Goal: Task Accomplishment & Management: Manage account settings

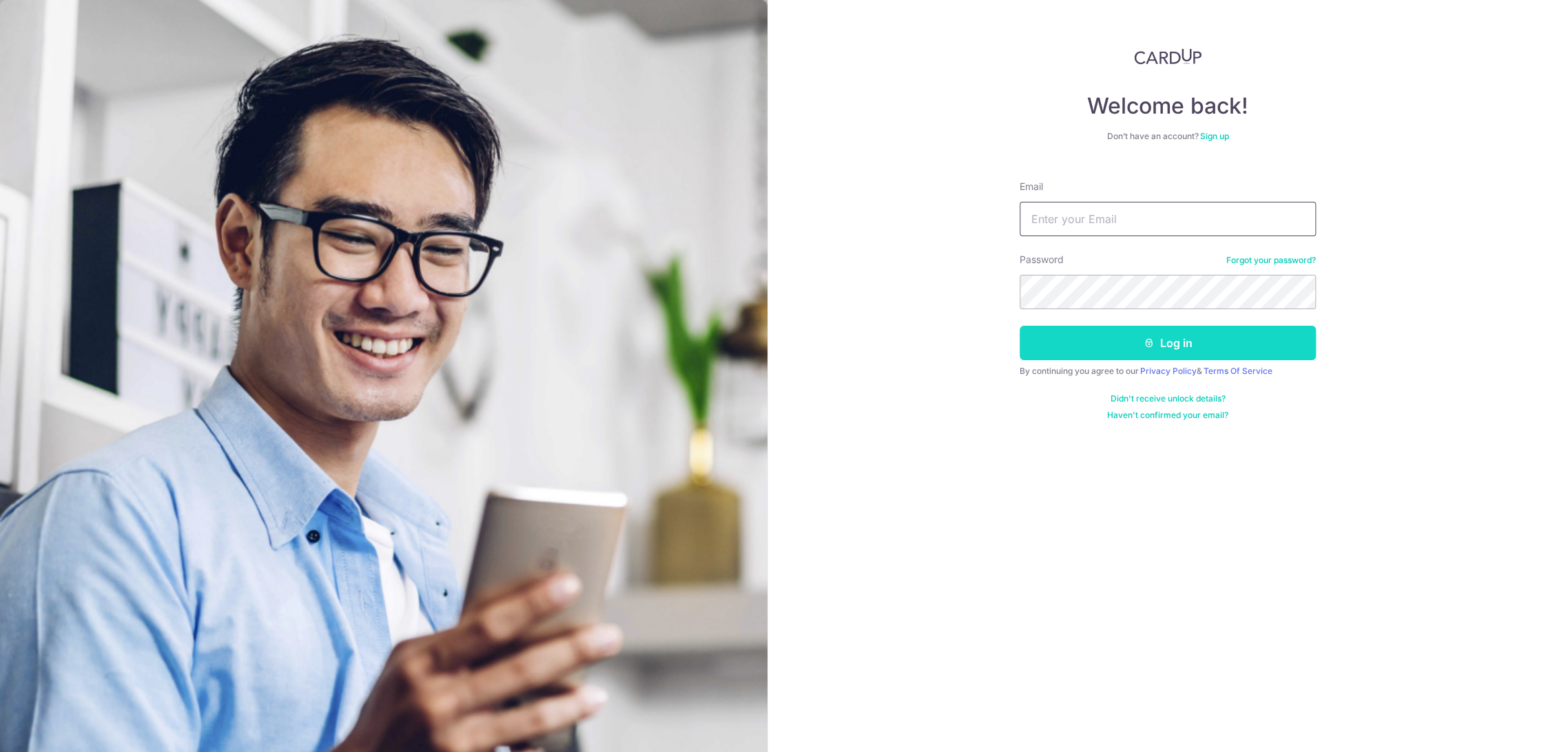
type input "[EMAIL_ADDRESS][DOMAIN_NAME]"
click at [1142, 339] on button "Log in" at bounding box center [1168, 343] width 296 height 35
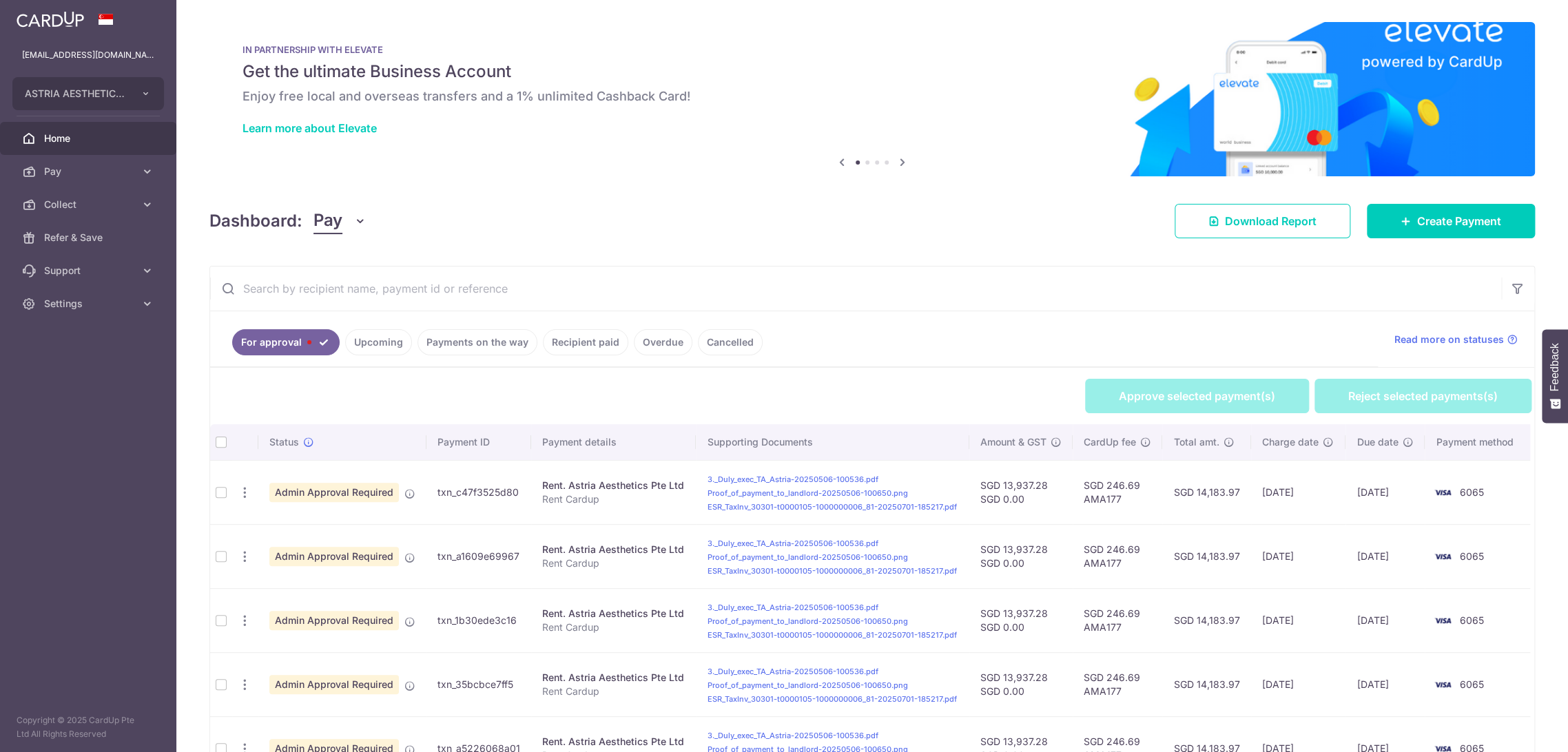
click at [350, 206] on div "Dashboard: Pay Pay Collect Download Report Download Report Create Payment" at bounding box center [872, 218] width 1325 height 40
click at [348, 220] on button "Pay" at bounding box center [340, 221] width 53 height 26
click at [332, 289] on link "Collect" at bounding box center [385, 292] width 143 height 33
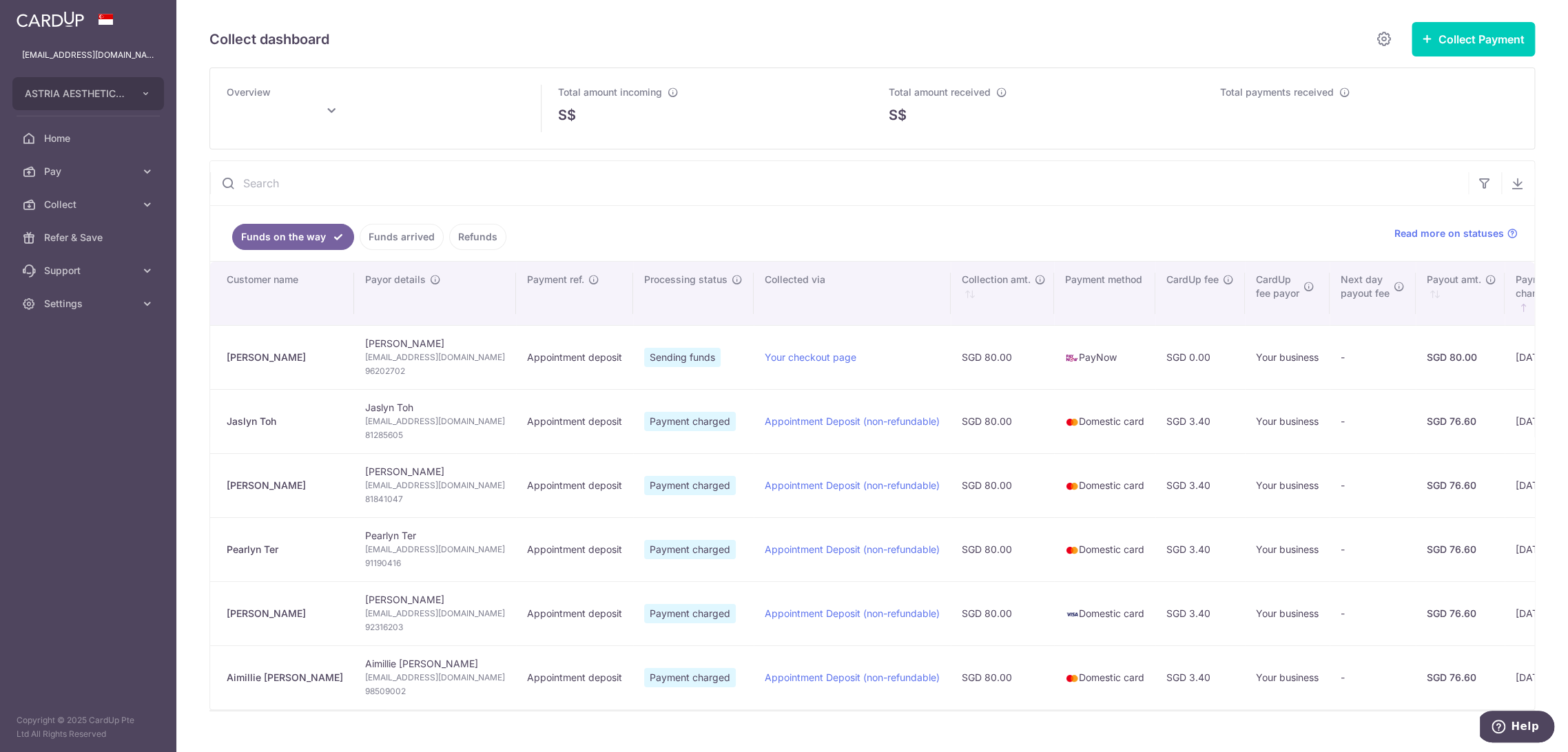
drag, startPoint x: 388, startPoint y: 340, endPoint x: 328, endPoint y: 340, distance: 60.0
click at [354, 340] on td "Shammy Ong shammyong@gmail.com 96202702" at bounding box center [435, 357] width 162 height 64
click at [354, 337] on td "Shammy Ong shammyong@gmail.com 96202702" at bounding box center [435, 357] width 162 height 64
click at [354, 338] on td "Shammy Ong shammyong@gmail.com 96202702" at bounding box center [435, 357] width 162 height 64
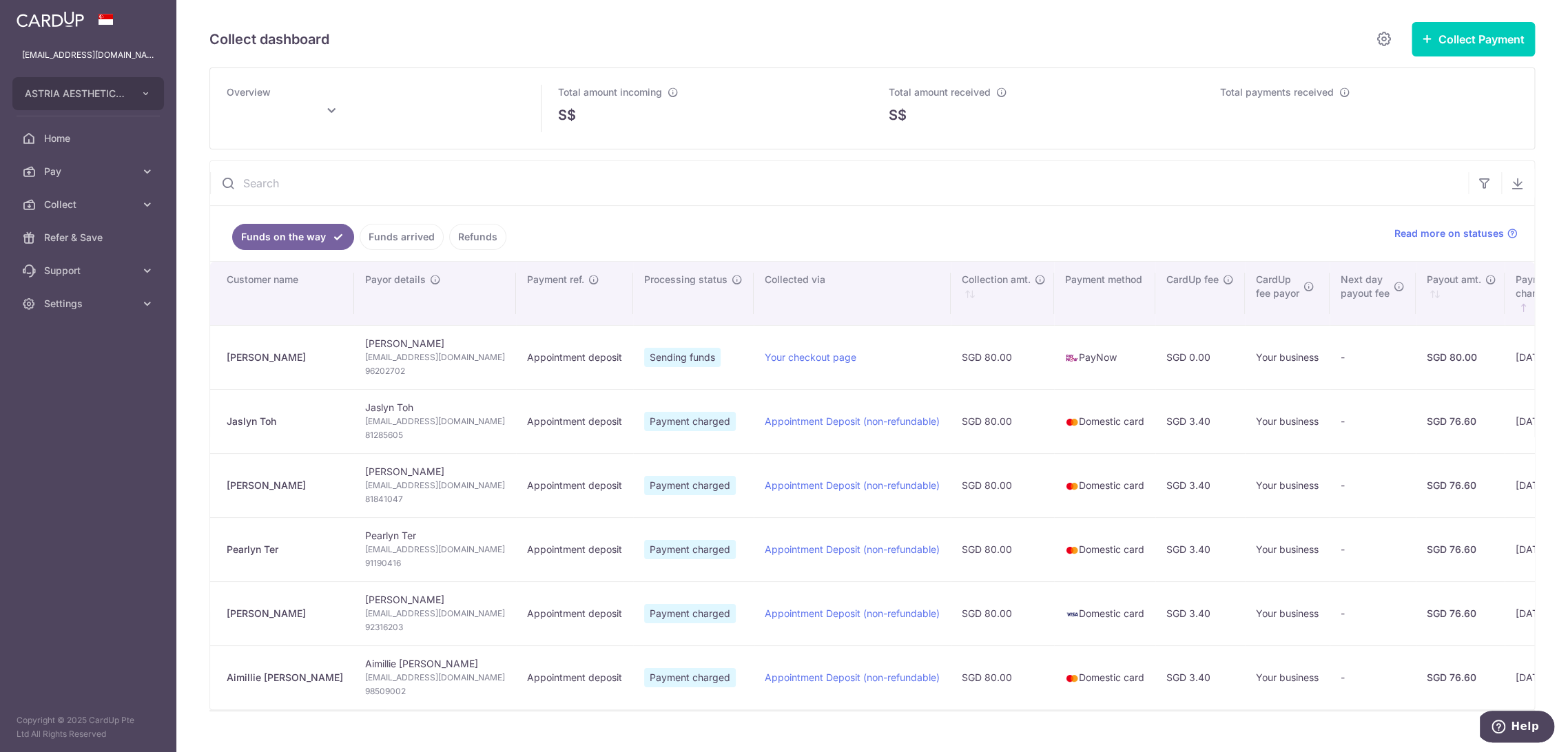
click at [355, 336] on td "Shammy Ong shammyong@gmail.com 96202702" at bounding box center [435, 357] width 162 height 64
copy td "Shammy Ong"
click at [389, 353] on span "shammyong@gmail.com" at bounding box center [435, 358] width 140 height 14
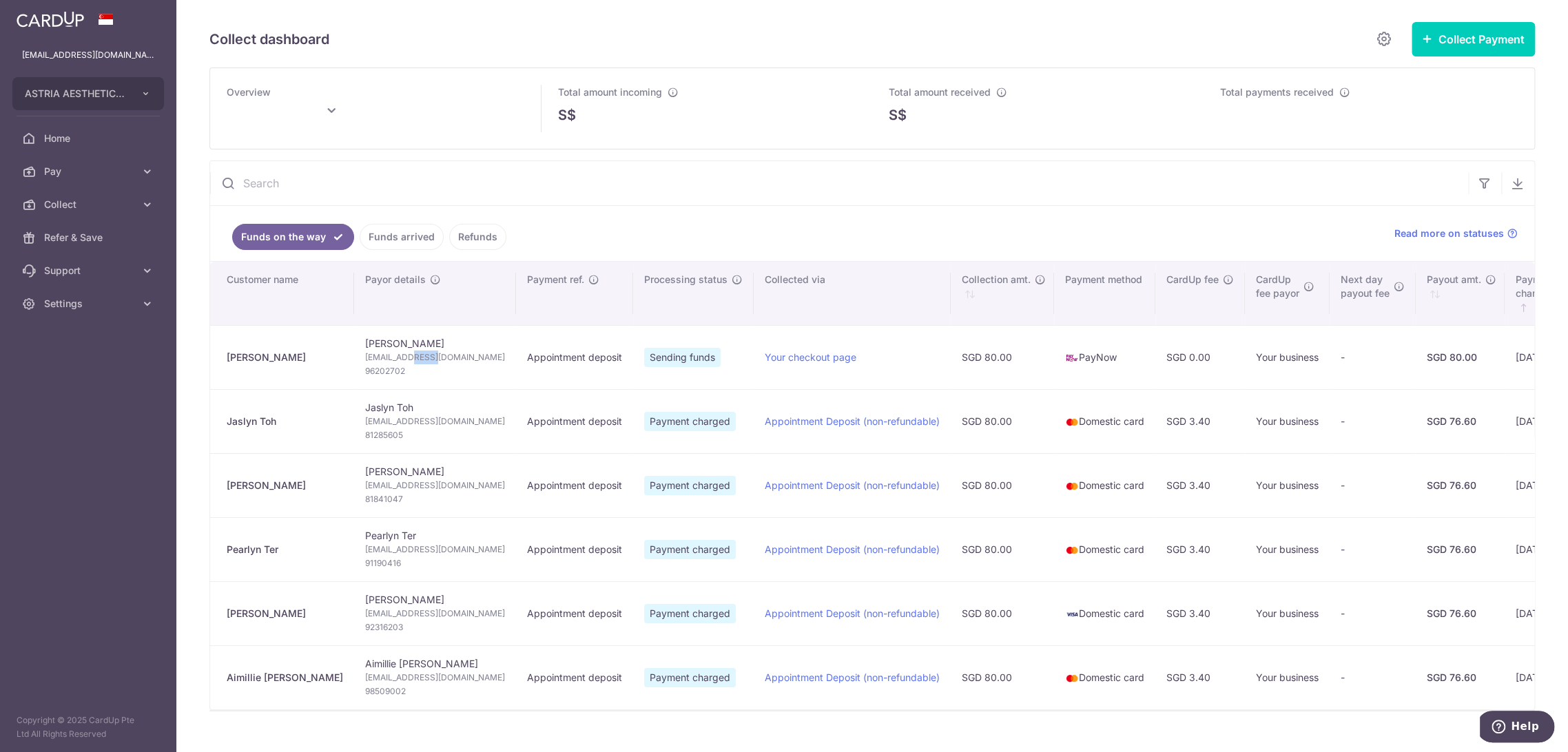
click at [389, 353] on span "shammyong@gmail.com" at bounding box center [435, 358] width 140 height 14
click at [392, 351] on span "shammyong@gmail.com" at bounding box center [435, 358] width 140 height 14
click at [365, 374] on span "96202702" at bounding box center [435, 371] width 140 height 14
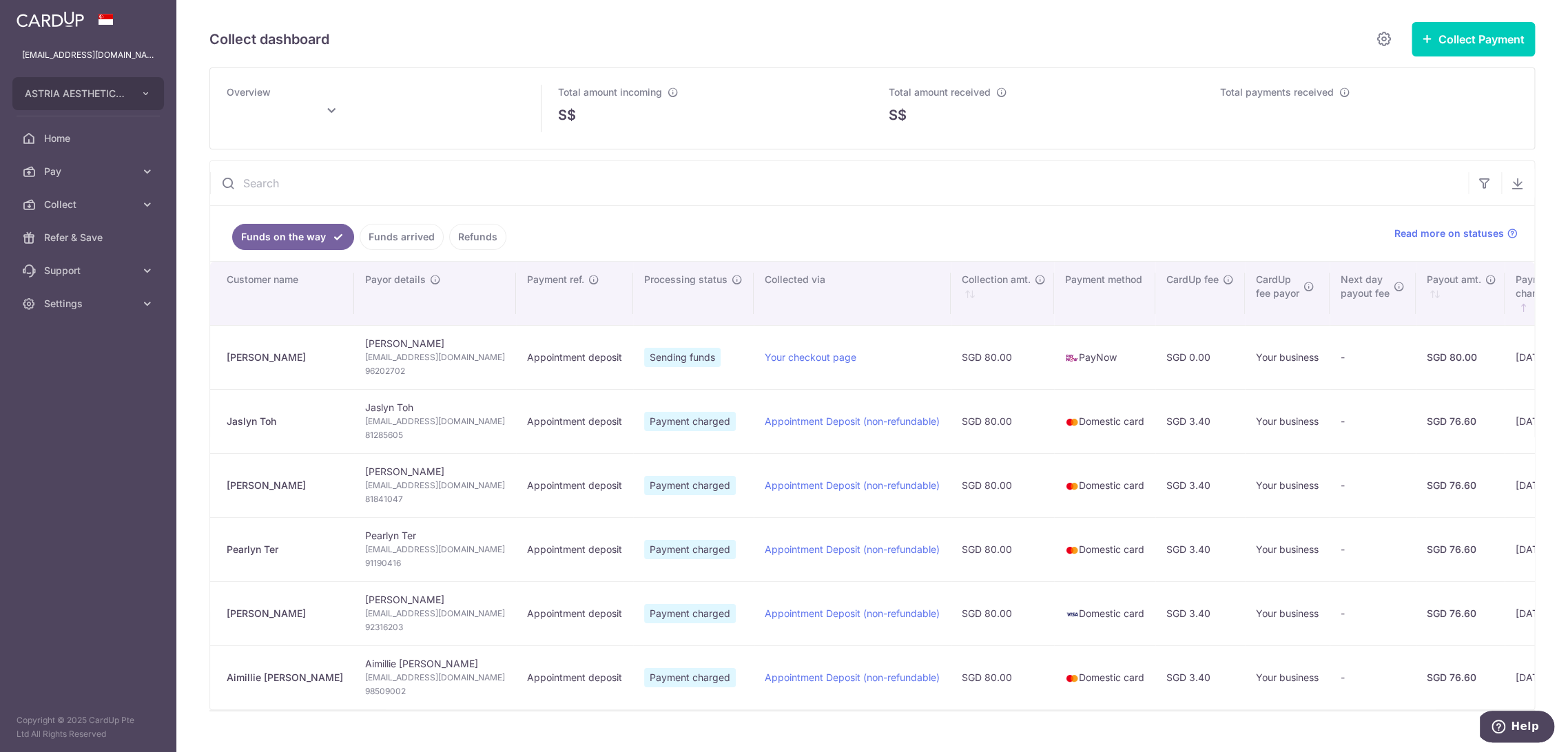
click at [365, 370] on span "96202702" at bounding box center [435, 371] width 140 height 14
copy span "96202702"
type input "October 2025"
click at [779, 172] on input "text" at bounding box center [840, 183] width 1258 height 44
